Goal: Understand site structure: Understand site structure

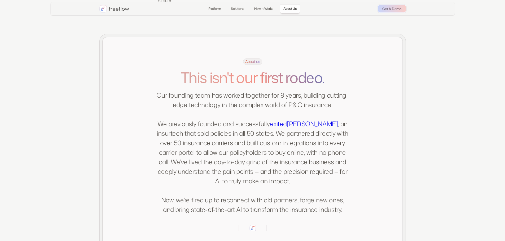
scroll to position [985, 0]
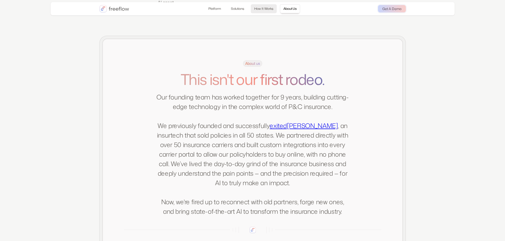
click at [268, 8] on link "How It Works" at bounding box center [264, 8] width 26 height 9
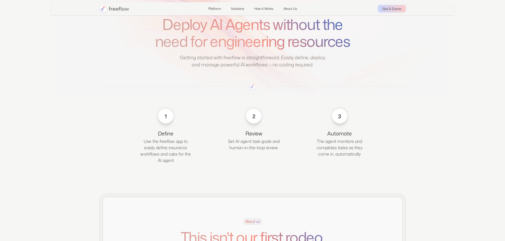
scroll to position [826, 0]
click at [164, 121] on div "1" at bounding box center [165, 116] width 7 height 7
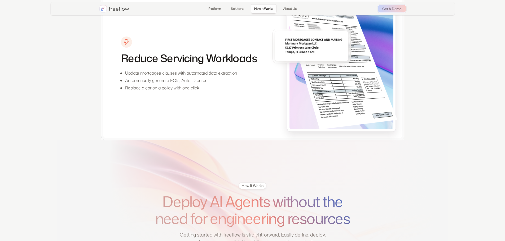
scroll to position [640, 0]
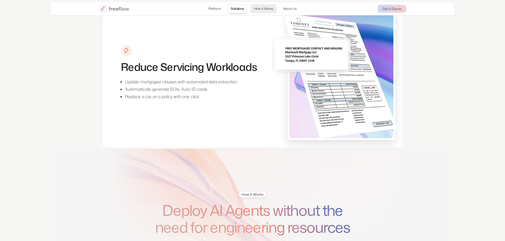
click at [261, 10] on link "How It Works" at bounding box center [263, 8] width 26 height 9
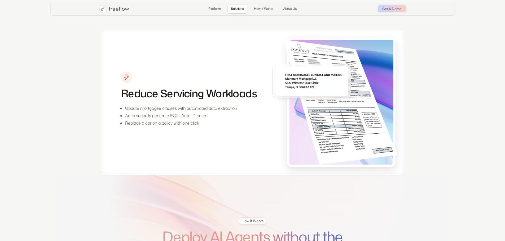
scroll to position [0, 0]
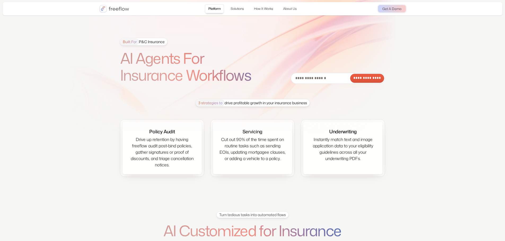
click at [116, 7] on img "home" at bounding box center [114, 8] width 30 height 7
